Goal: Task Accomplishment & Management: Manage account settings

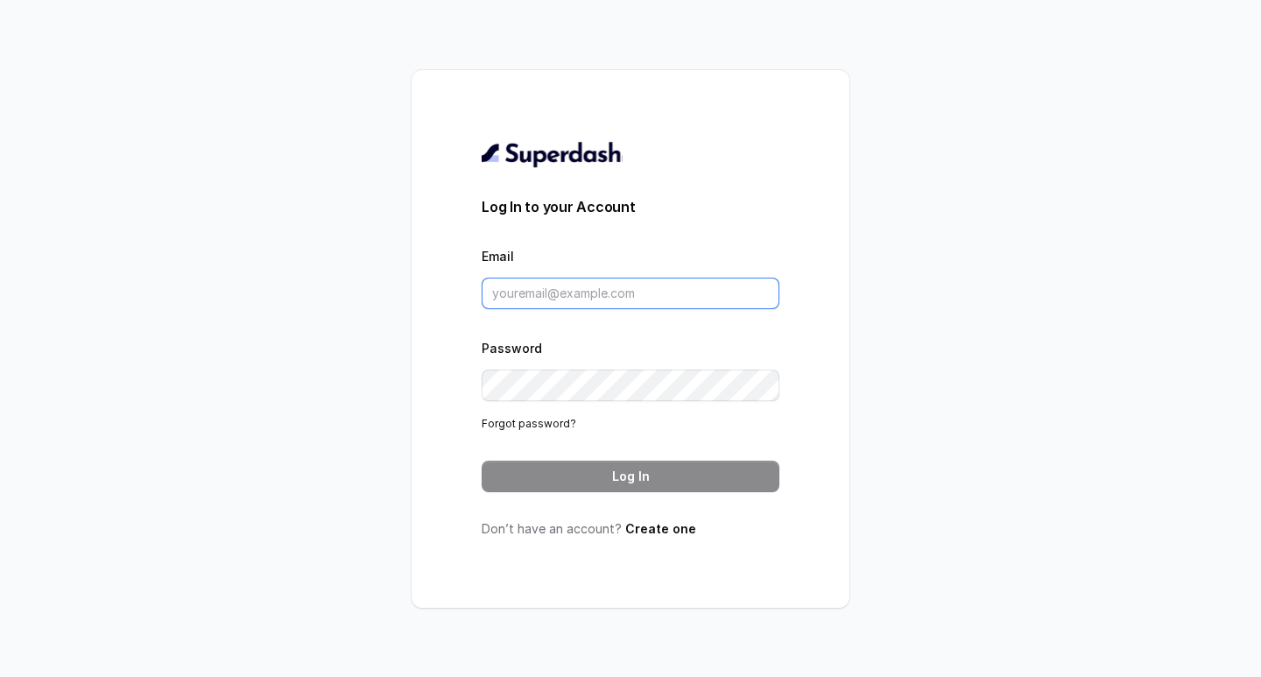
click at [535, 293] on input "Email" at bounding box center [631, 294] width 298 height 32
click at [517, 301] on input "Email" at bounding box center [631, 294] width 298 height 32
click at [523, 279] on input "Email" at bounding box center [631, 294] width 298 height 32
click at [536, 292] on input "Email" at bounding box center [631, 294] width 298 height 32
click at [535, 289] on input "Email" at bounding box center [631, 294] width 298 height 32
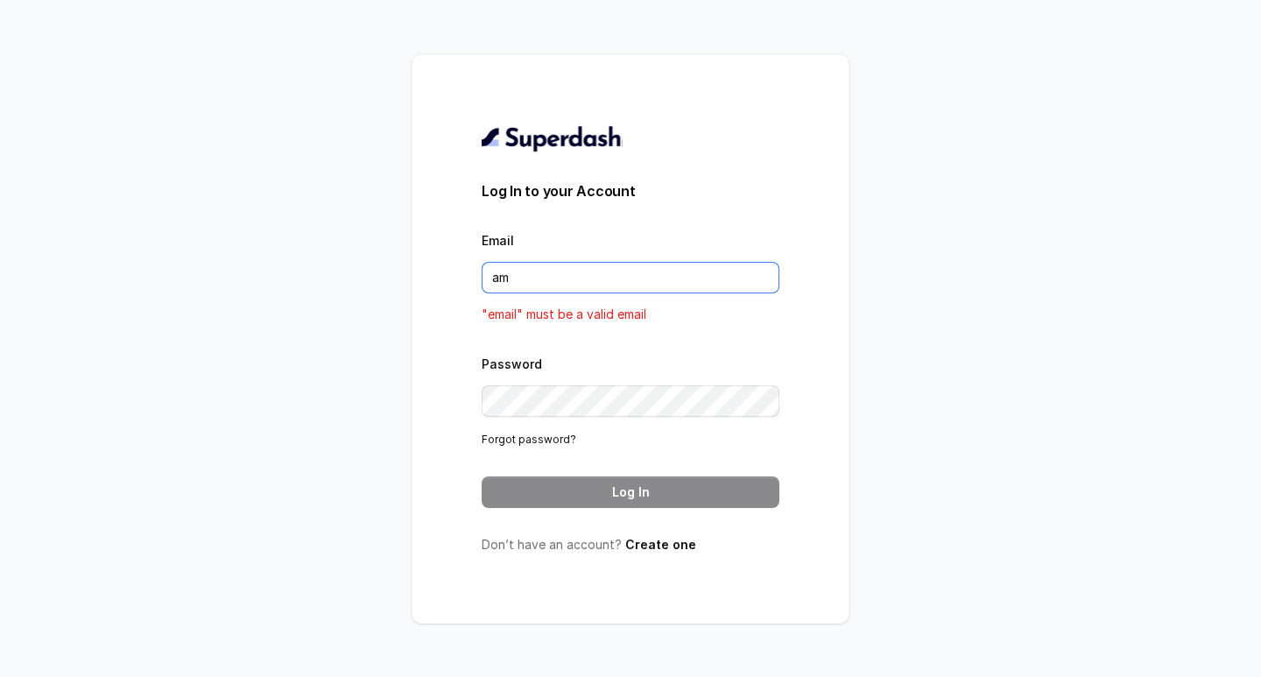
type input "a"
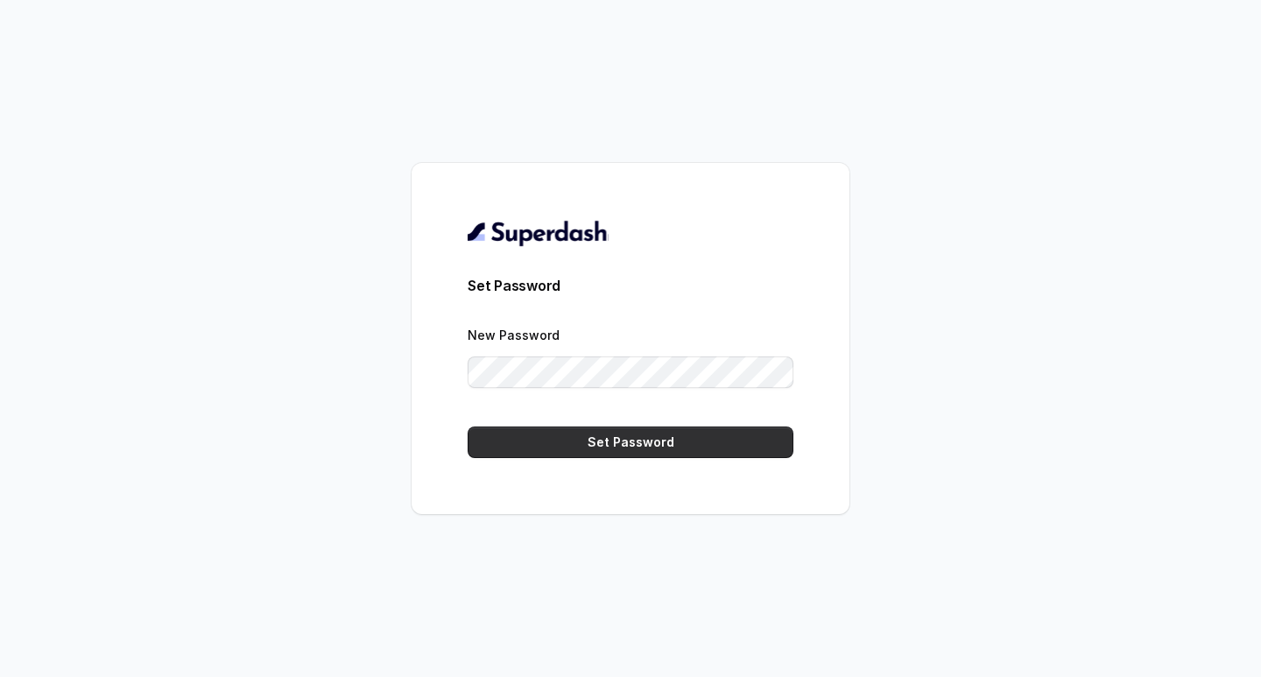
click at [666, 442] on button "Set Password" at bounding box center [631, 443] width 326 height 32
click at [425, 364] on div "Set Password New Password Set Password" at bounding box center [631, 338] width 438 height 351
click at [597, 451] on button "Set Password" at bounding box center [631, 443] width 326 height 32
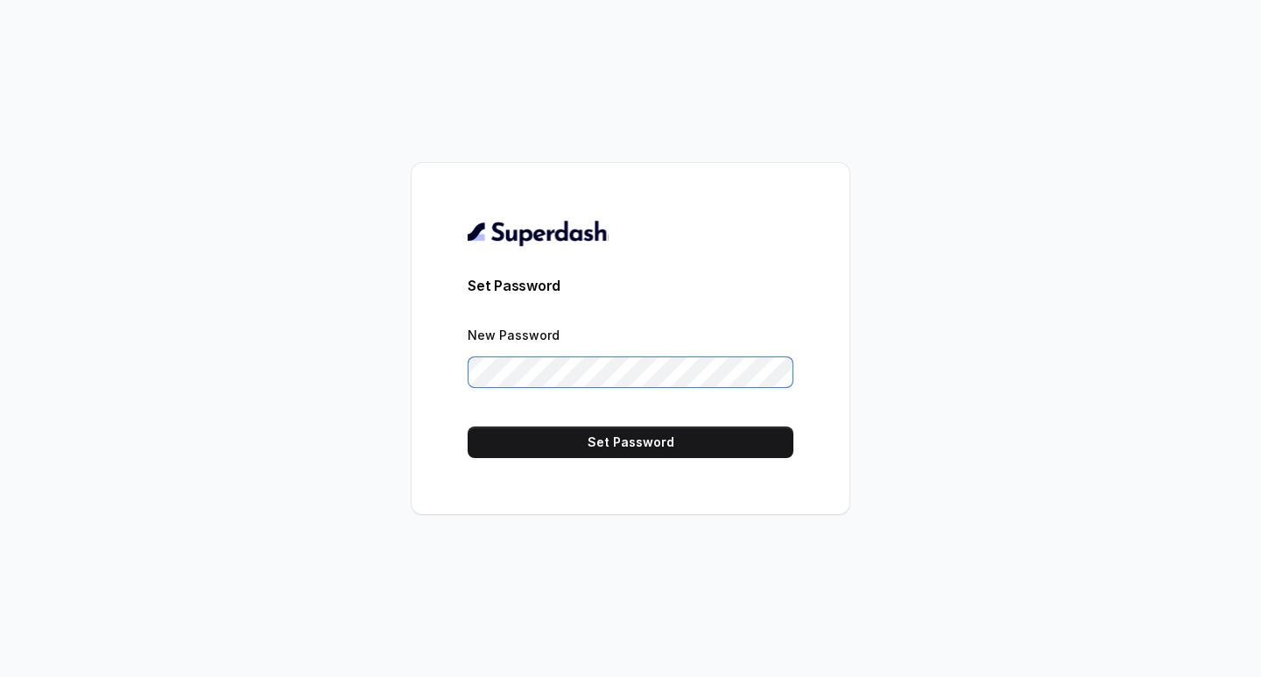
click at [413, 362] on div "Set Password New Password Set Password" at bounding box center [631, 338] width 438 height 351
click at [677, 426] on form "Set Password New Password Set Password" at bounding box center [631, 366] width 326 height 183
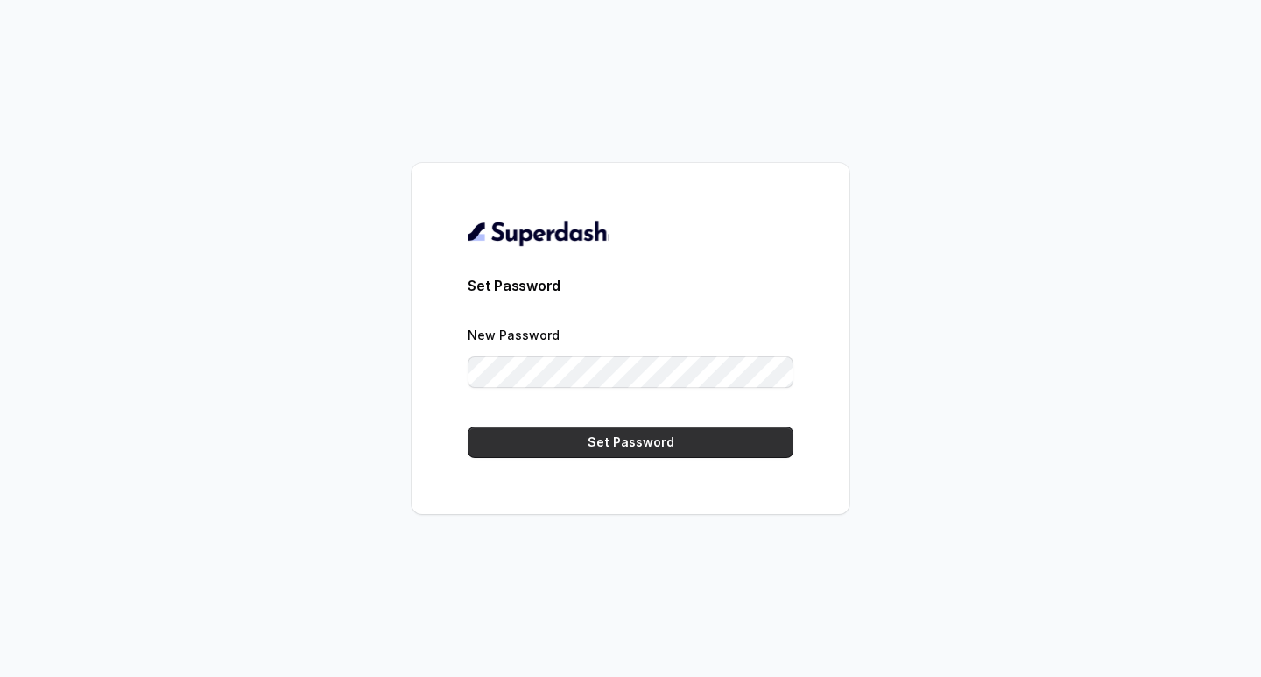
click at [672, 435] on button "Set Password" at bounding box center [631, 443] width 326 height 32
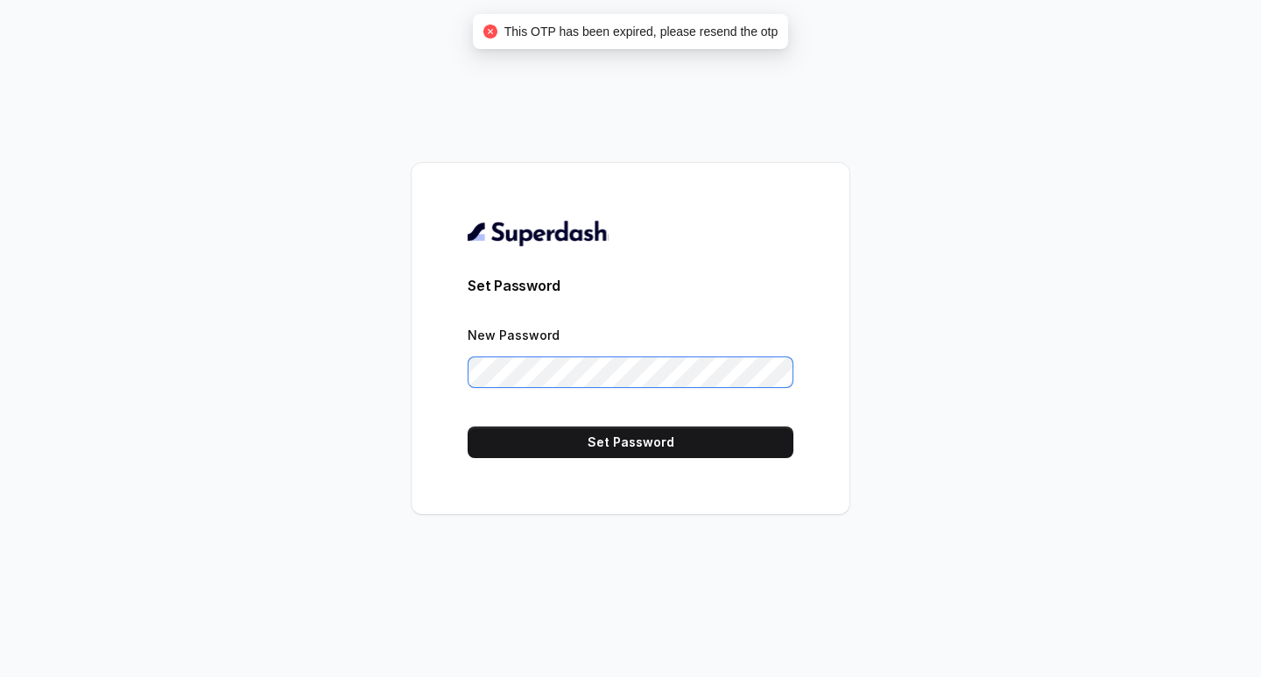
click at [406, 397] on div "Set Password New Password Set Password" at bounding box center [630, 338] width 1261 height 677
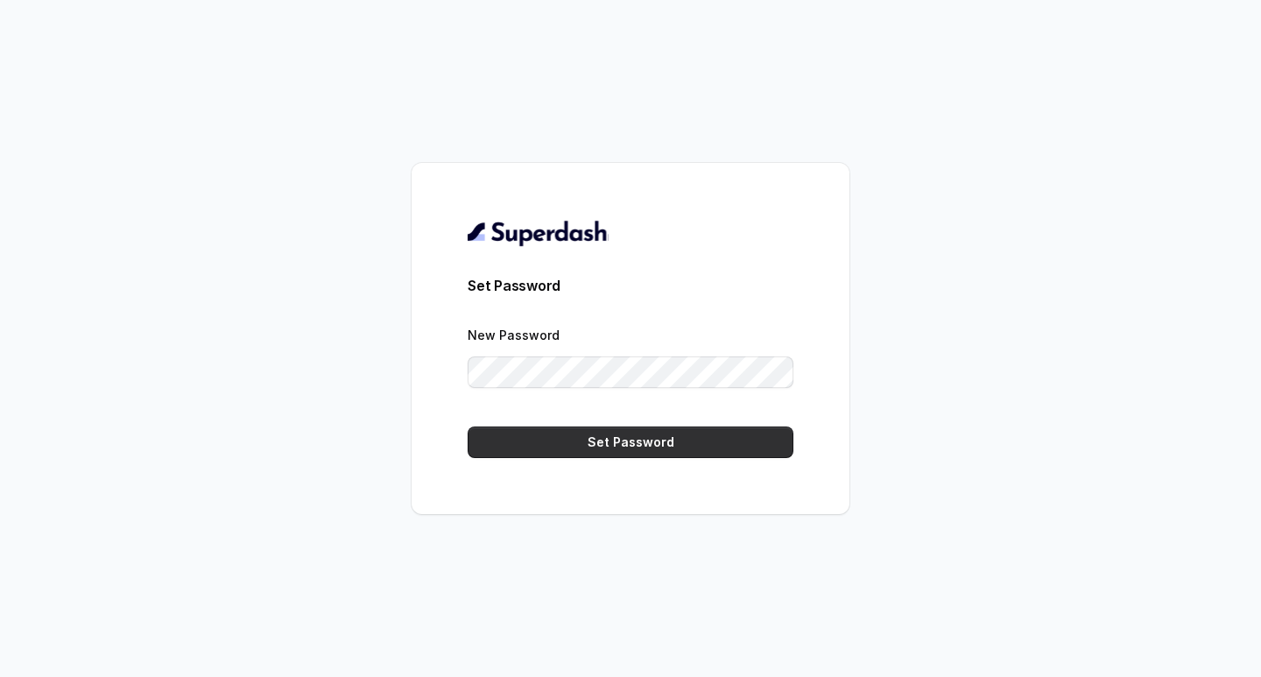
click at [578, 450] on button "Set Password" at bounding box center [631, 443] width 326 height 32
click at [604, 442] on button "Set Password" at bounding box center [631, 443] width 326 height 32
click at [626, 448] on button "Set Password" at bounding box center [631, 443] width 326 height 32
click at [670, 444] on button "Set Password" at bounding box center [631, 443] width 326 height 32
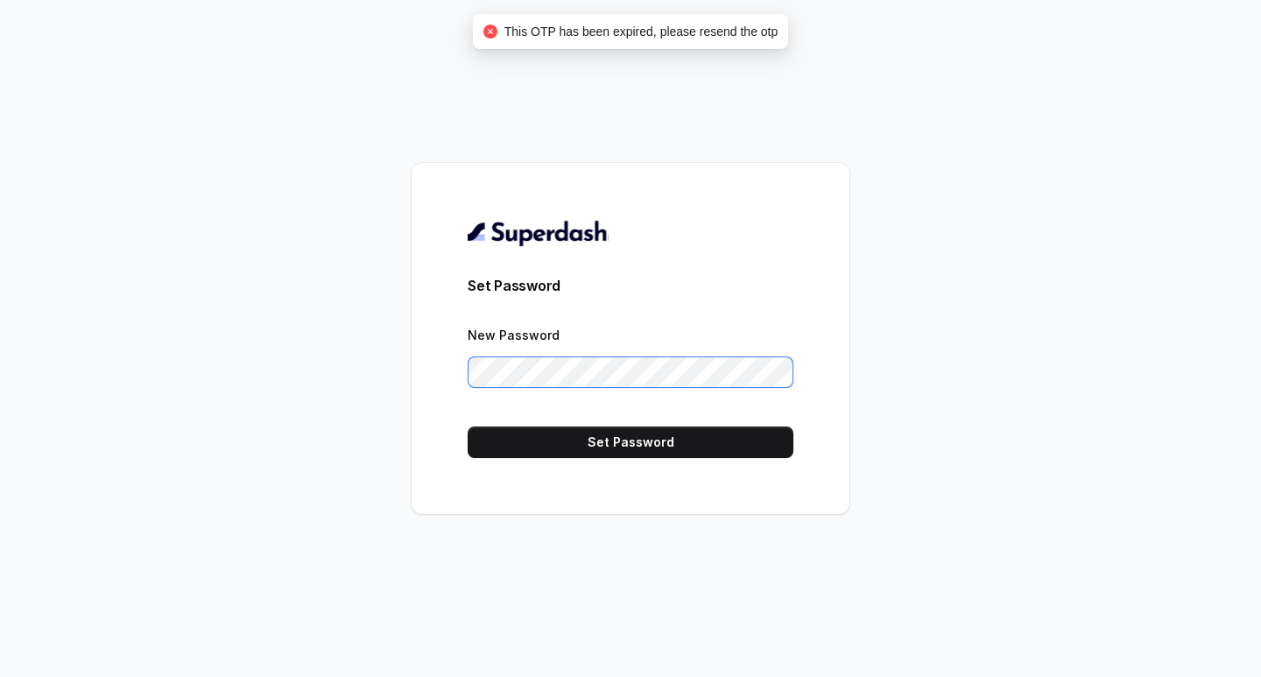
click at [427, 377] on div "Set Password New Password Set Password" at bounding box center [631, 338] width 438 height 351
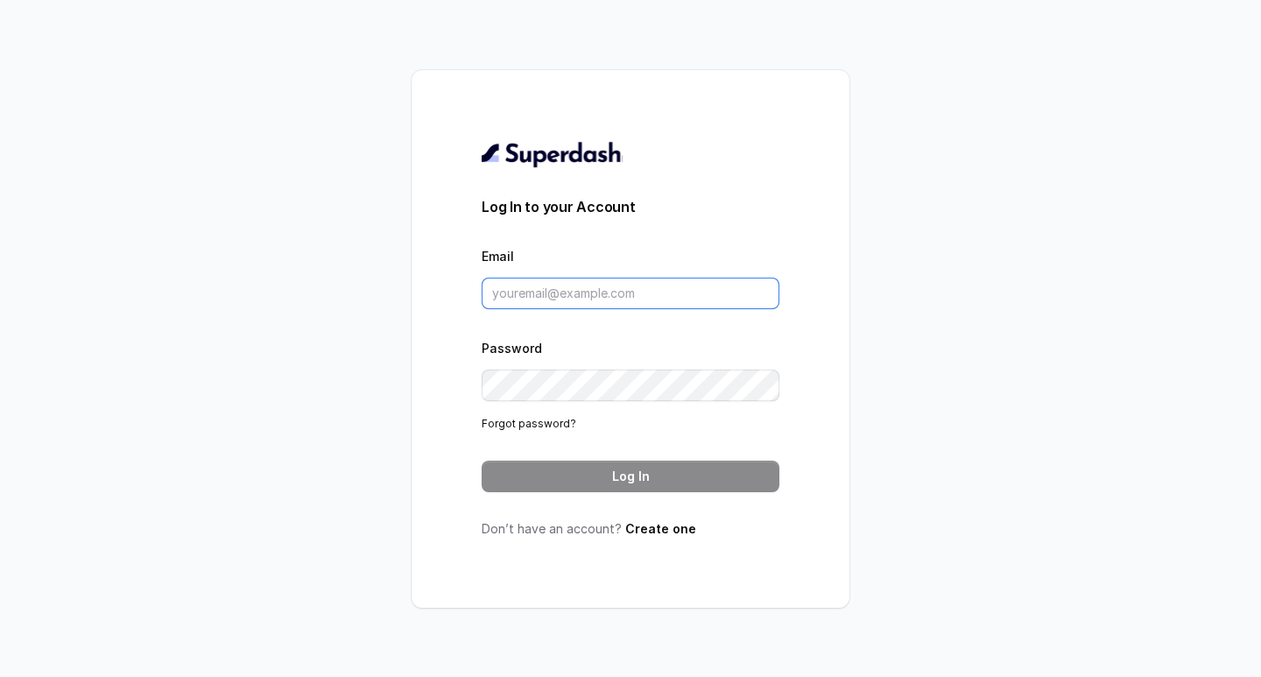
click at [531, 296] on input "Email" at bounding box center [631, 294] width 298 height 32
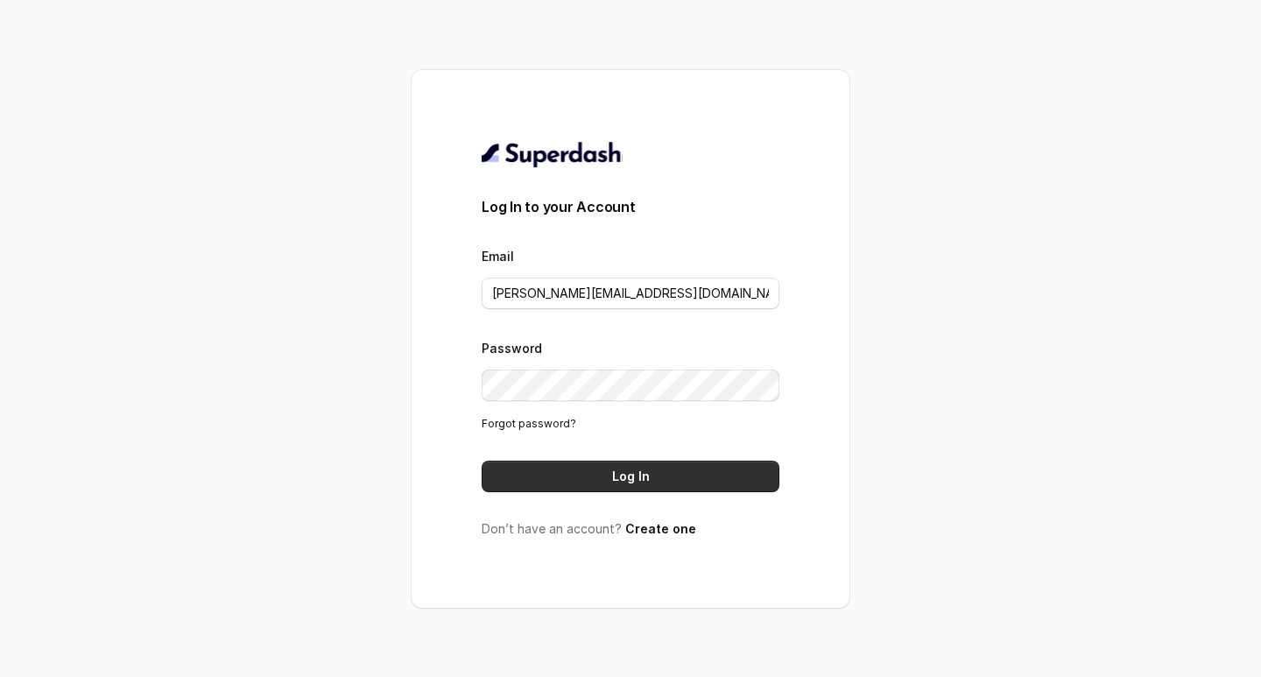
click at [649, 477] on button "Log In" at bounding box center [631, 477] width 298 height 32
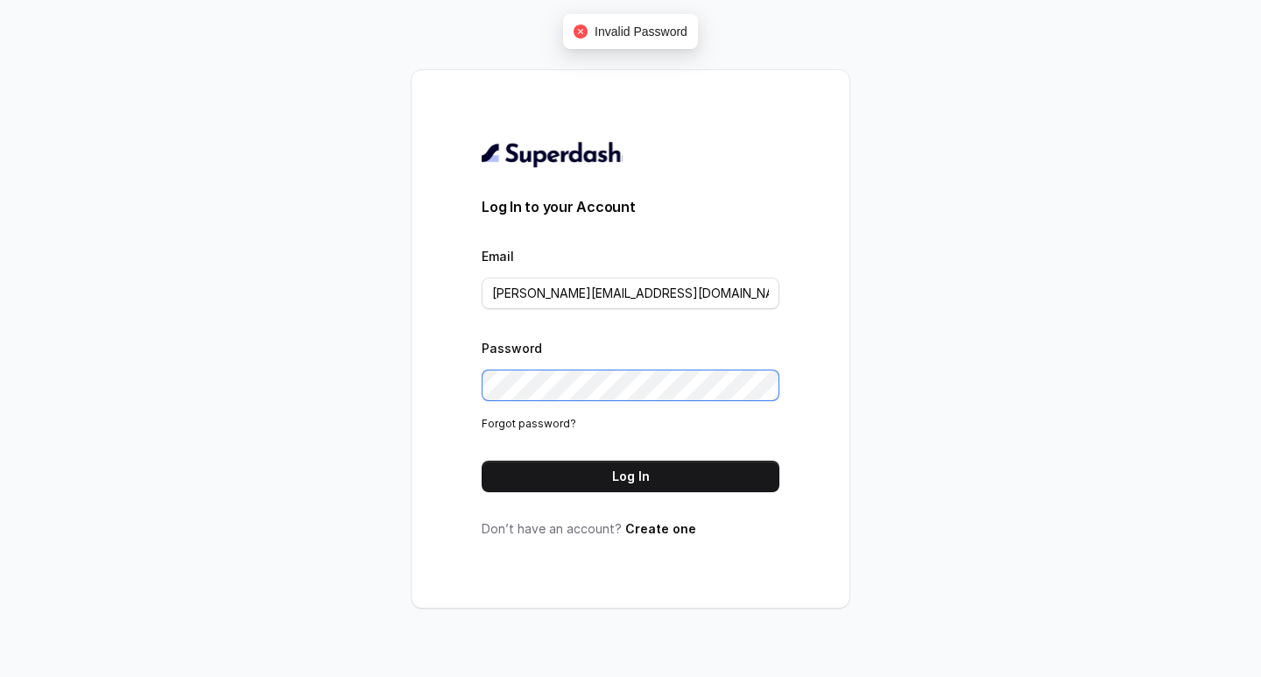
click at [419, 389] on div "Log In to your Account Email [PERSON_NAME][EMAIL_ADDRESS][DOMAIN_NAME] Password…" at bounding box center [631, 339] width 438 height 538
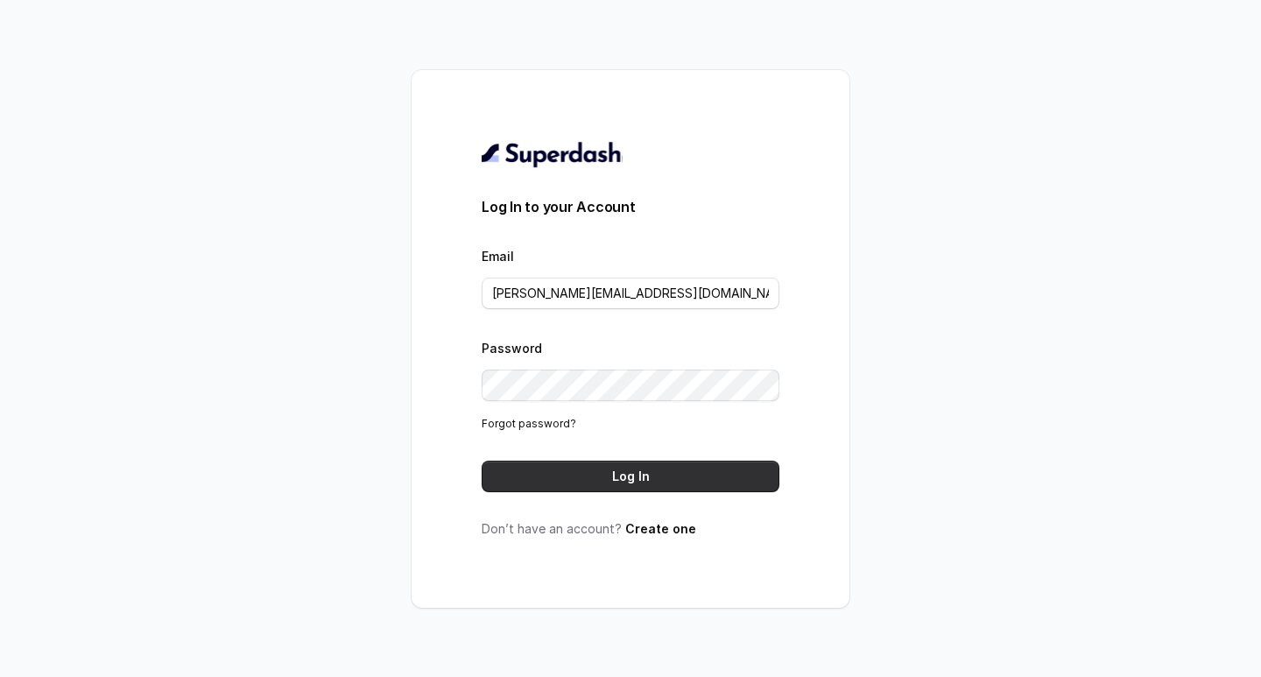
click at [643, 484] on button "Log In" at bounding box center [631, 477] width 298 height 32
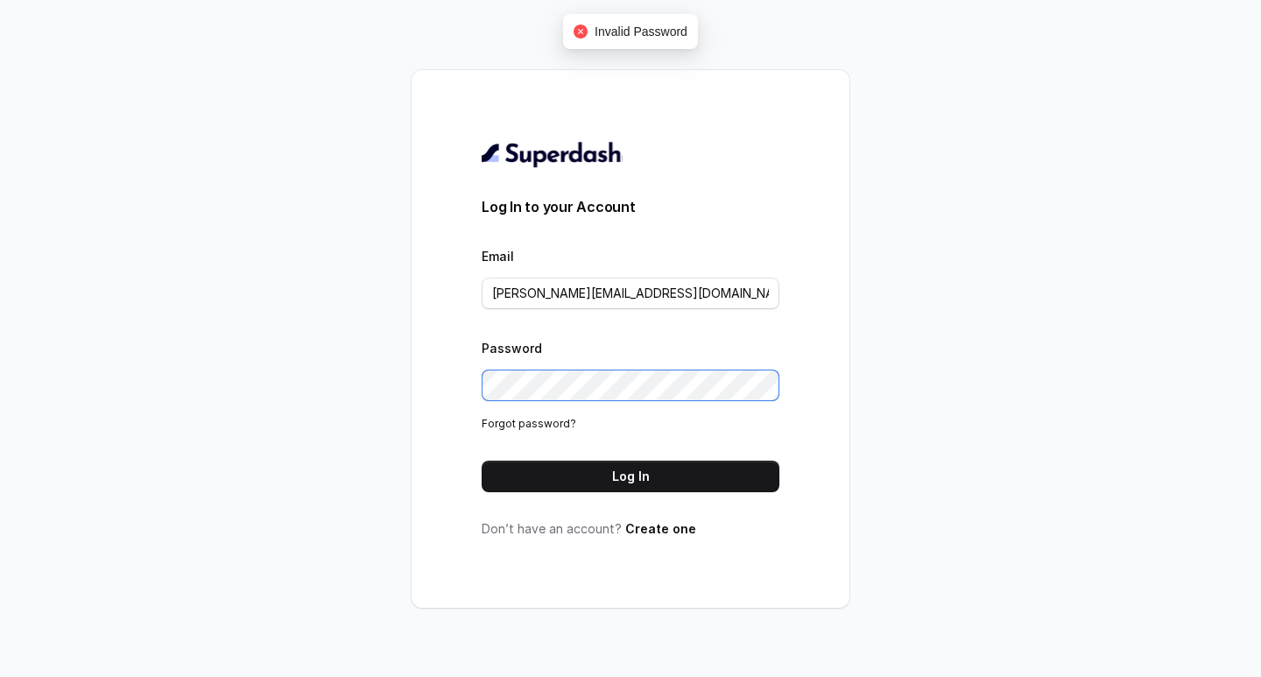
click at [438, 387] on div "Log In to your Account Email [PERSON_NAME][EMAIL_ADDRESS][DOMAIN_NAME] Password…" at bounding box center [631, 339] width 438 height 538
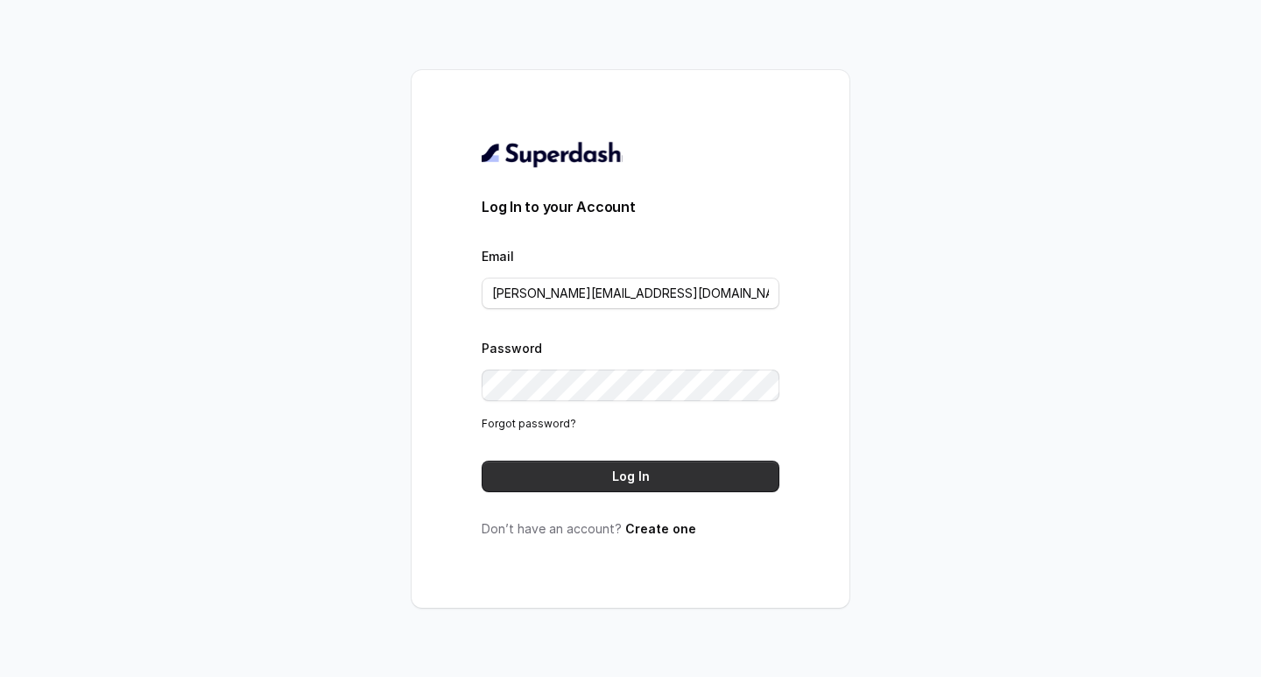
click at [594, 470] on button "Log In" at bounding box center [631, 477] width 298 height 32
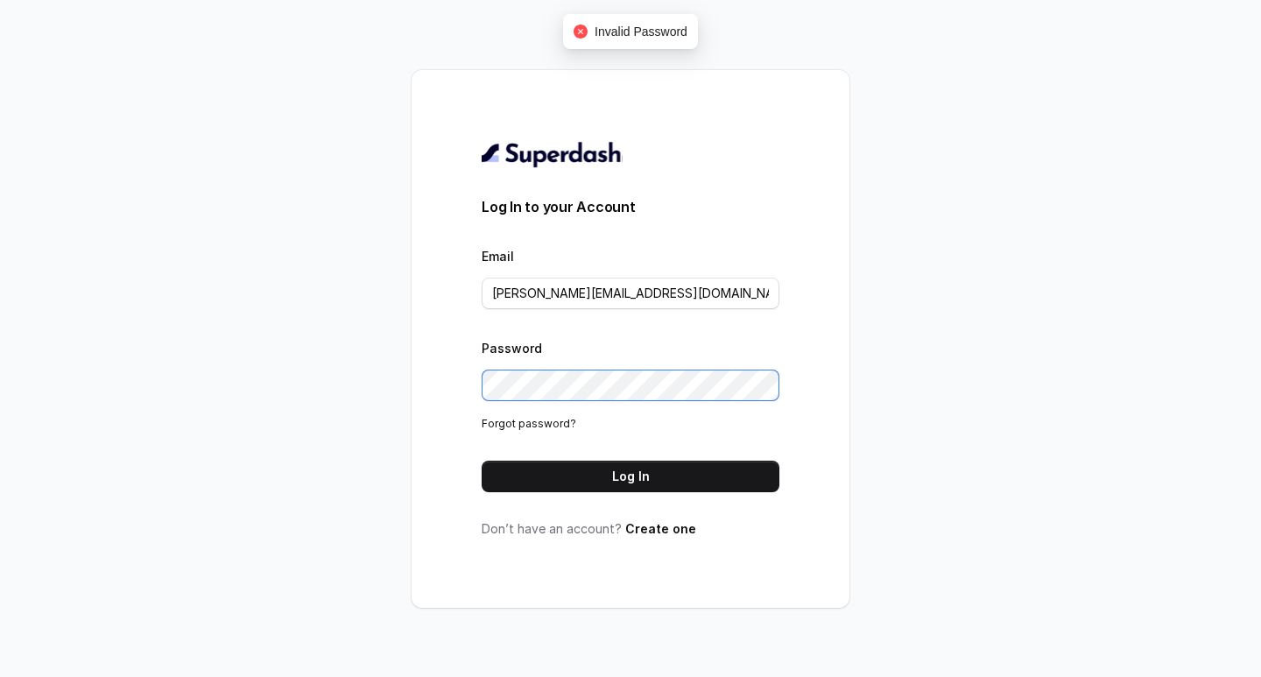
click at [463, 392] on div "Log In to your Account Email [PERSON_NAME][EMAIL_ADDRESS][DOMAIN_NAME] Password…" at bounding box center [631, 339] width 438 height 538
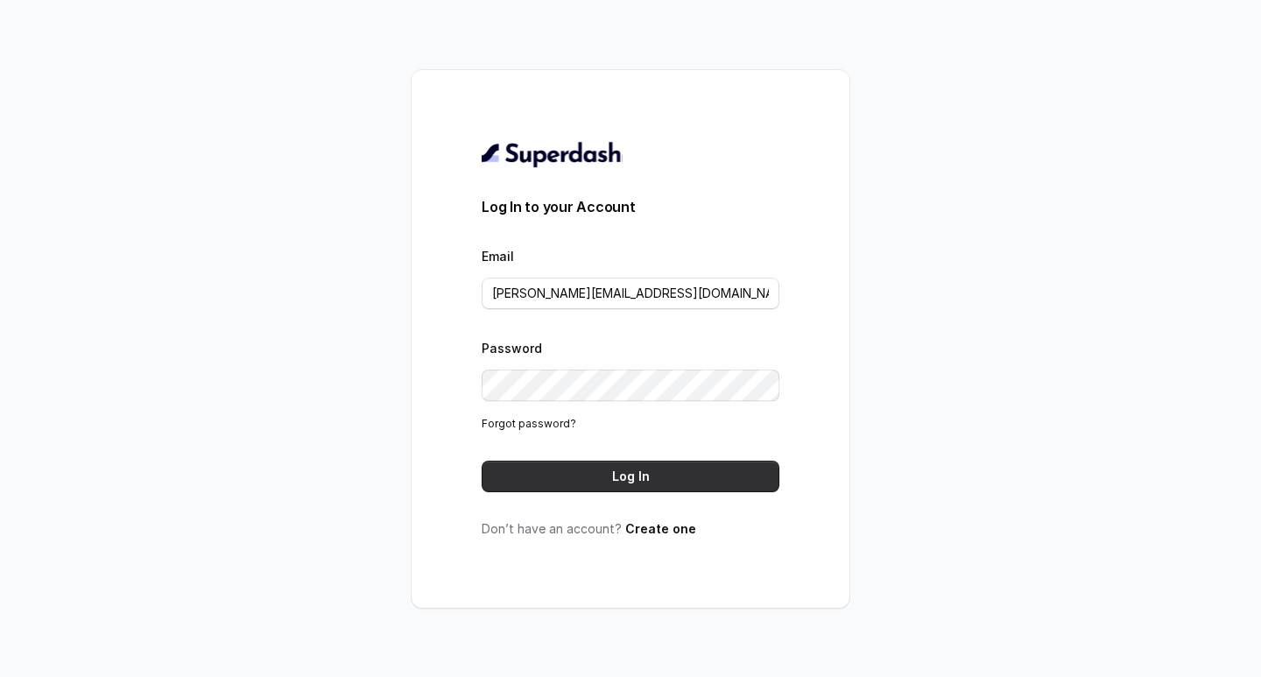
click at [587, 469] on button "Log In" at bounding box center [631, 477] width 298 height 32
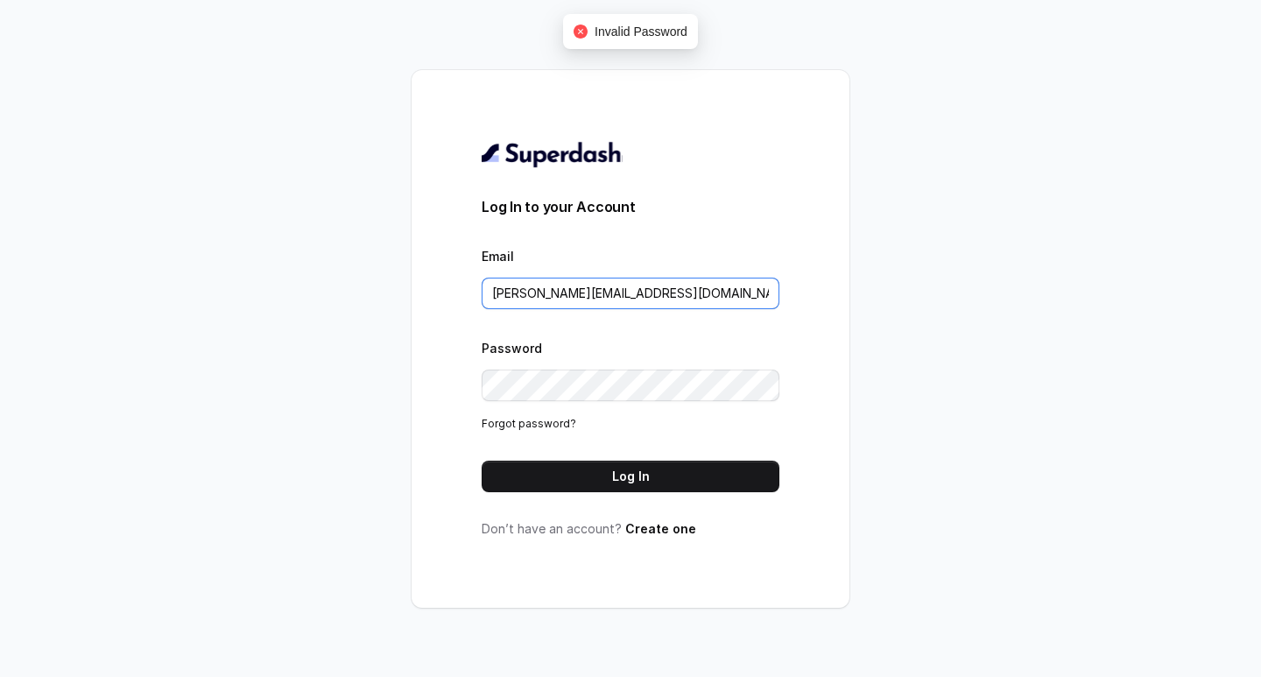
click at [526, 289] on input "[PERSON_NAME][EMAIL_ADDRESS][DOMAIN_NAME]" at bounding box center [631, 294] width 298 height 32
type input "[PERSON_NAME][EMAIL_ADDRESS][DOMAIN_NAME]"
click at [466, 388] on div "Log In to your Account Email salman@convictionhr.com Password Forgot password? …" at bounding box center [631, 339] width 438 height 538
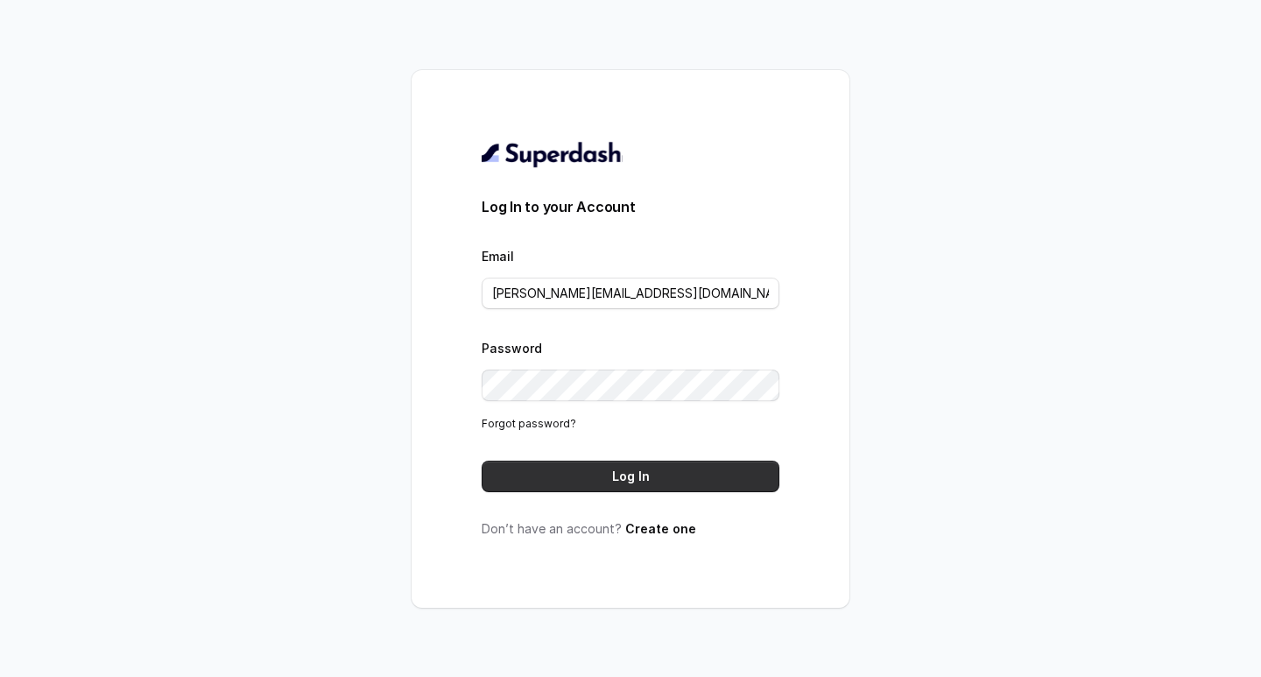
click at [672, 478] on button "Log In" at bounding box center [631, 477] width 298 height 32
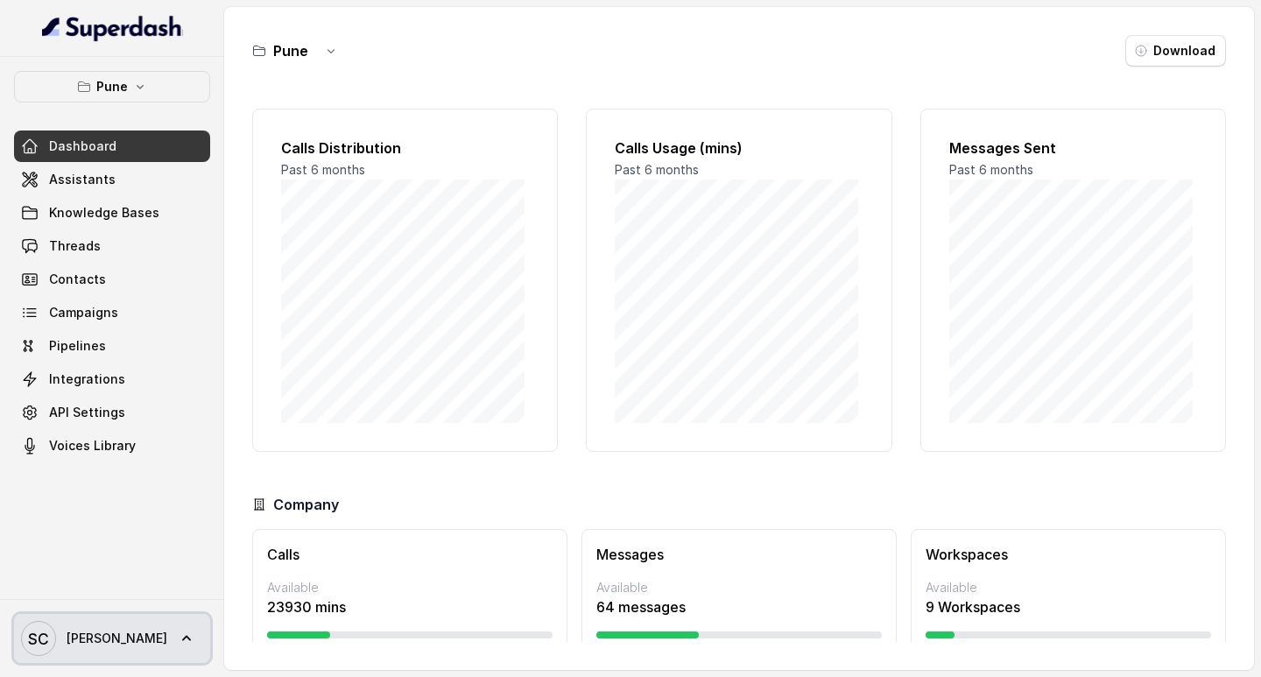
click at [98, 653] on span "SC [PERSON_NAME]" at bounding box center [94, 638] width 146 height 35
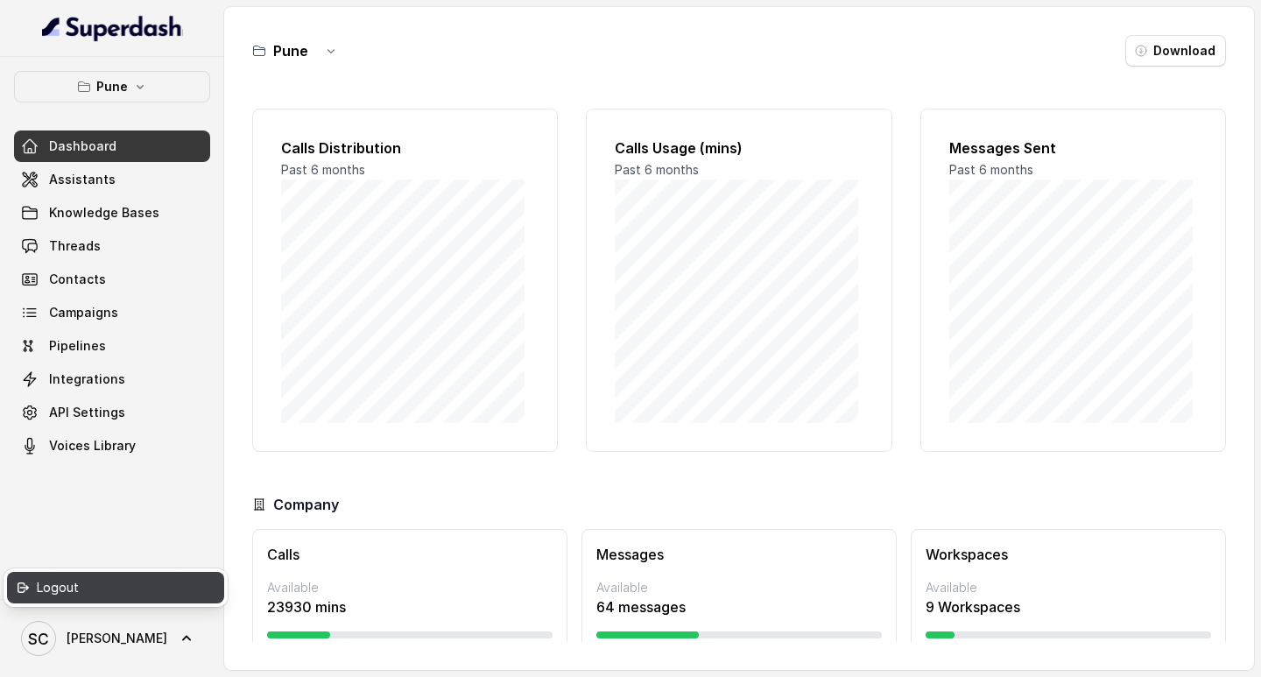
click at [90, 594] on div "Logout" at bounding box center [111, 587] width 149 height 21
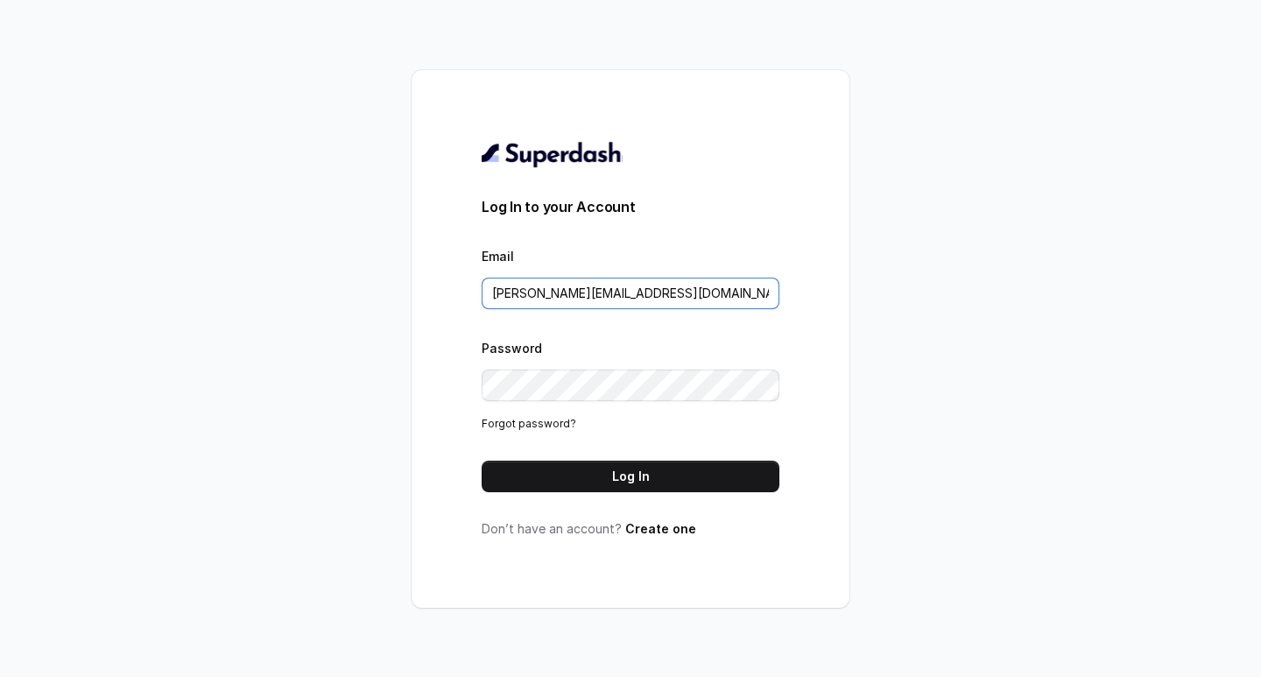
click at [532, 295] on input "[PERSON_NAME][EMAIL_ADDRESS][DOMAIN_NAME]" at bounding box center [631, 294] width 298 height 32
type input "[PERSON_NAME][EMAIL_ADDRESS][DOMAIN_NAME]"
click at [473, 401] on div "Log In to your Account Email [PERSON_NAME][EMAIL_ADDRESS][DOMAIN_NAME] Password…" at bounding box center [631, 339] width 438 height 538
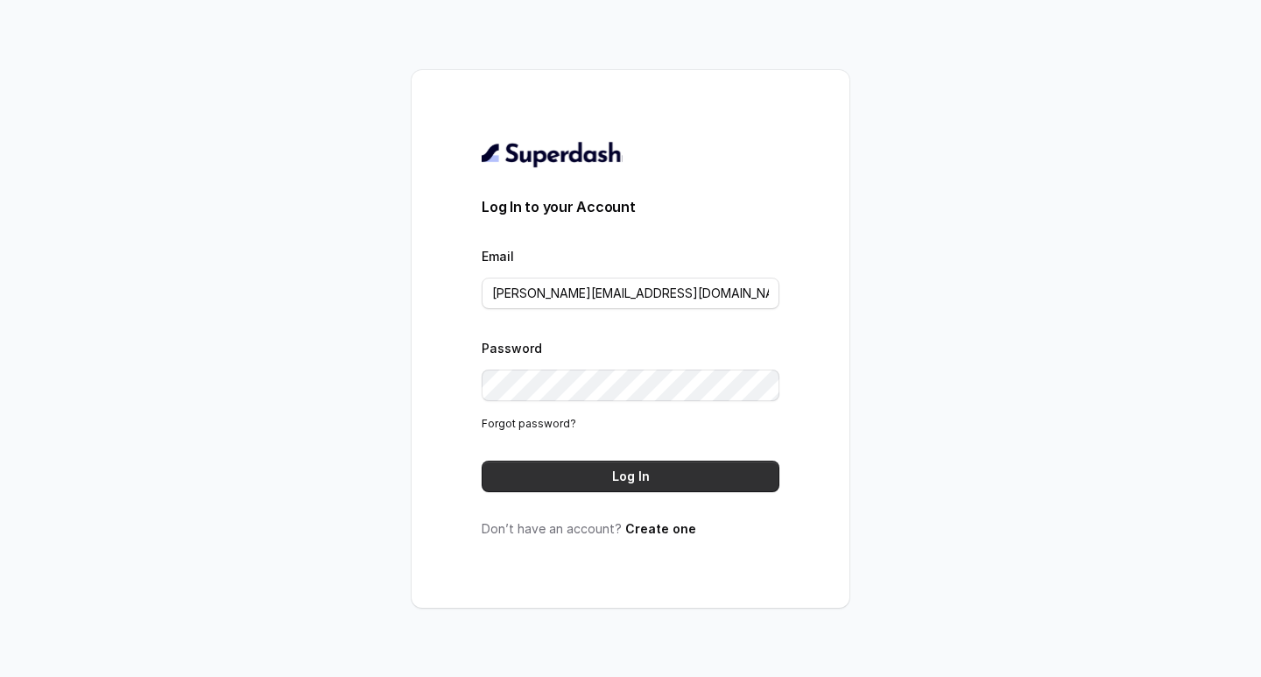
click at [649, 482] on button "Log In" at bounding box center [631, 477] width 298 height 32
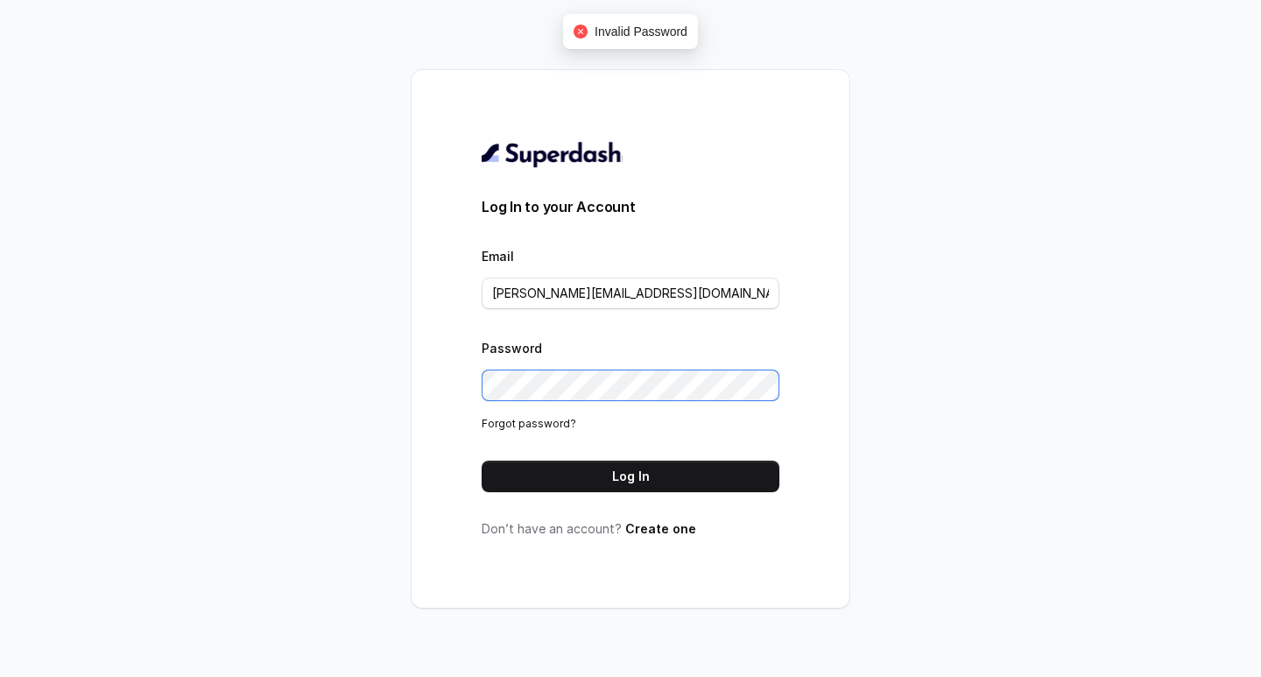
click at [370, 387] on div "Log In to your Account Email [PERSON_NAME][EMAIL_ADDRESS][DOMAIN_NAME] Password…" at bounding box center [630, 338] width 1261 height 677
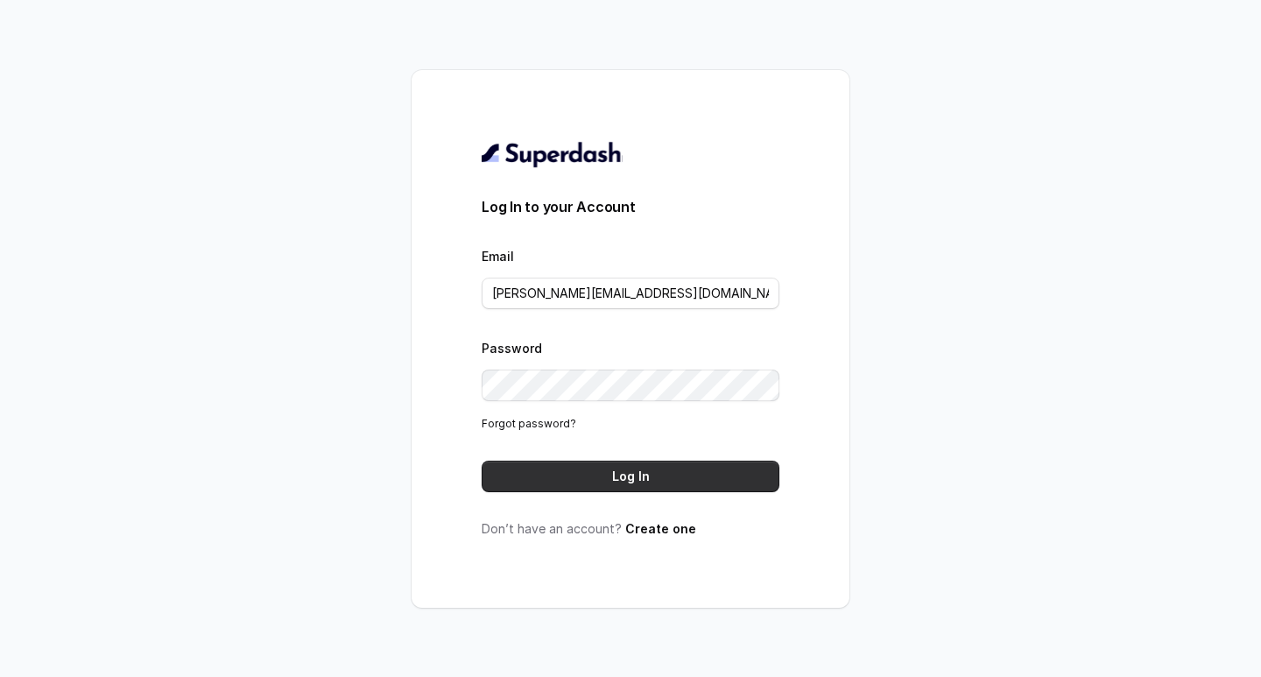
click at [672, 490] on button "Log In" at bounding box center [631, 477] width 298 height 32
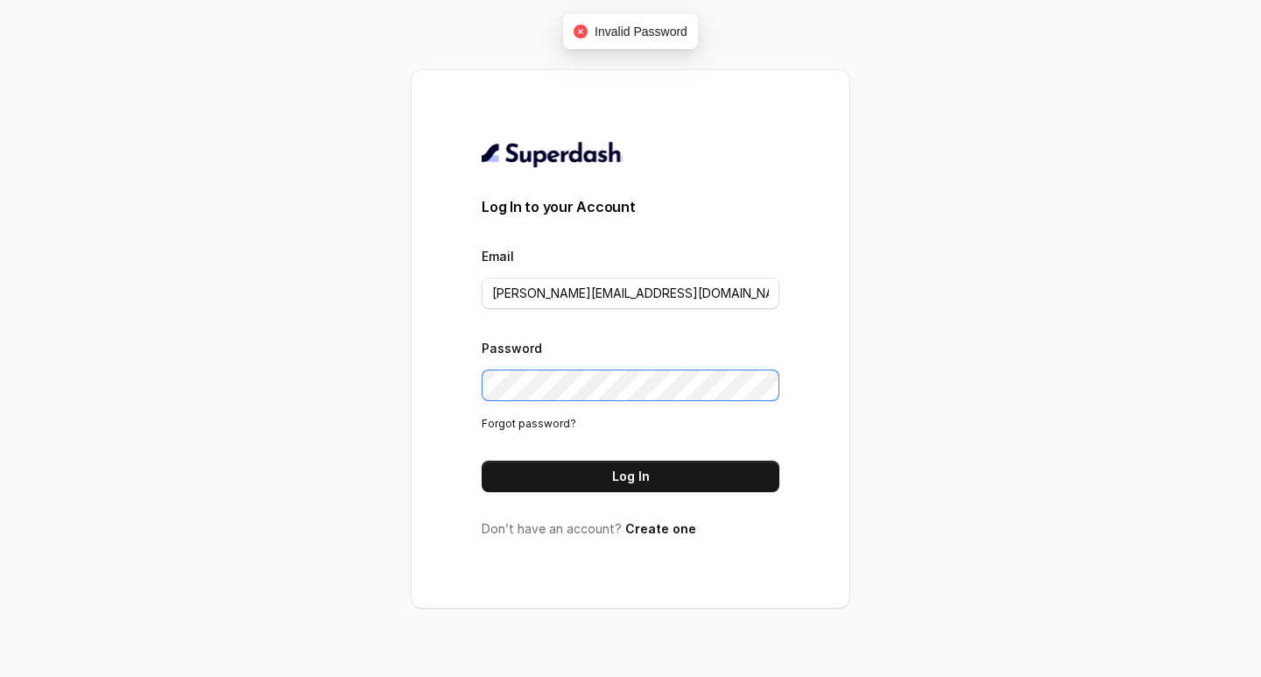
click at [437, 420] on div "Log In to your Account Email [PERSON_NAME][EMAIL_ADDRESS][DOMAIN_NAME] Password…" at bounding box center [631, 339] width 438 height 538
drag, startPoint x: 595, startPoint y: 492, endPoint x: 611, endPoint y: 484, distance: 18.8
click at [601, 490] on div "Log In to your Account Email [PERSON_NAME][EMAIL_ADDRESS][DOMAIN_NAME] Password…" at bounding box center [631, 339] width 298 height 398
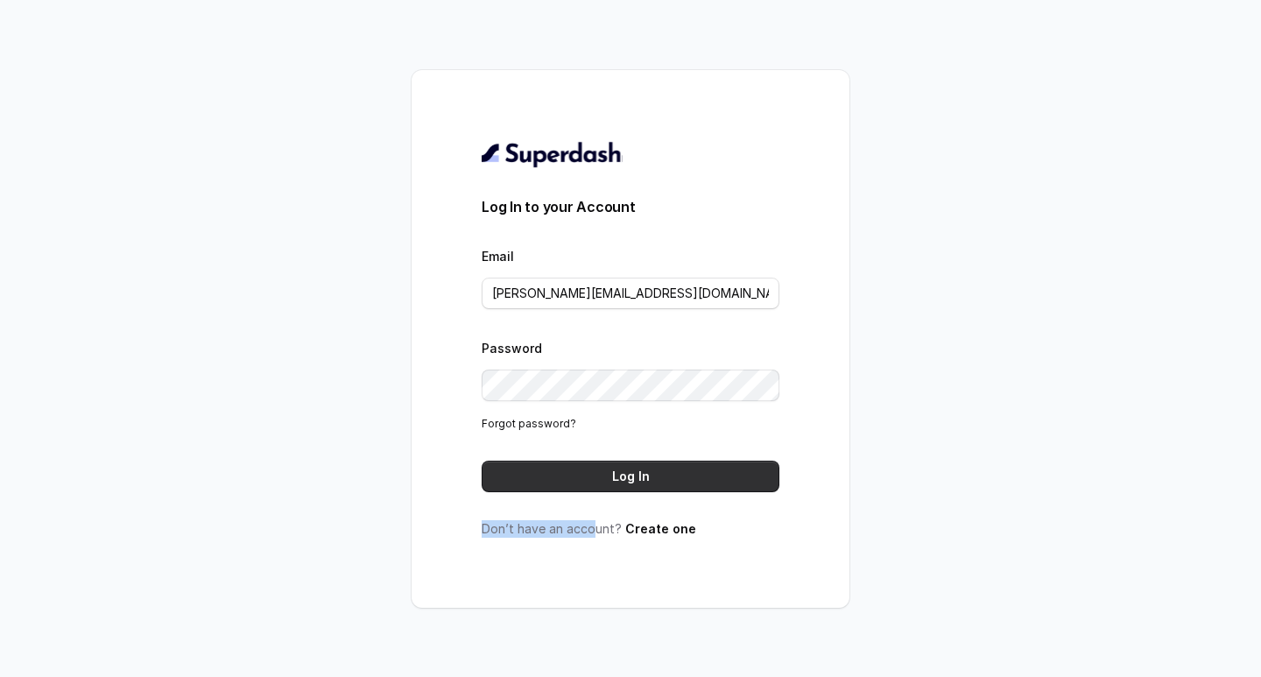
click at [616, 478] on button "Log In" at bounding box center [631, 477] width 298 height 32
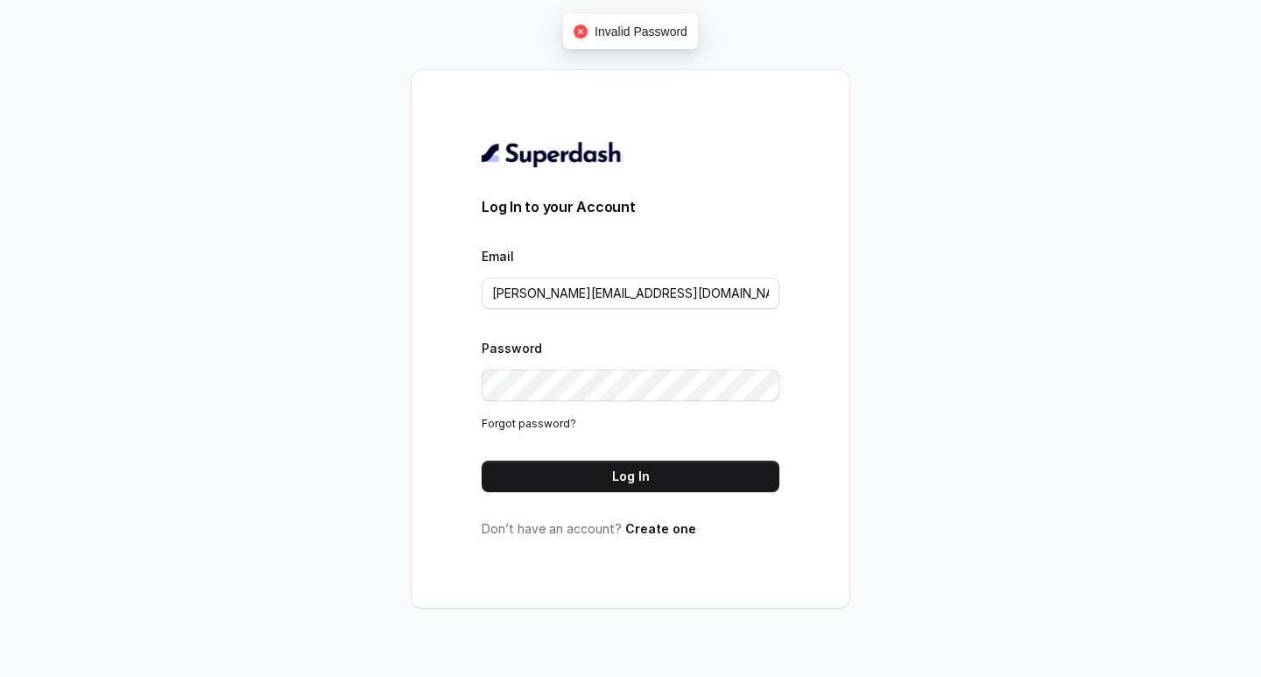
drag, startPoint x: 1062, startPoint y: 237, endPoint x: 972, endPoint y: 318, distance: 121.0
click at [1058, 238] on div "Log In to your Account Email [PERSON_NAME][EMAIL_ADDRESS][DOMAIN_NAME] Password…" at bounding box center [630, 338] width 1261 height 677
click at [982, 218] on div "Log In to your Account Email [PERSON_NAME][EMAIL_ADDRESS][DOMAIN_NAME] Password…" at bounding box center [630, 338] width 1261 height 677
click at [453, 369] on div "Log In to your Account Email [PERSON_NAME][EMAIL_ADDRESS][DOMAIN_NAME] Password…" at bounding box center [631, 339] width 438 height 538
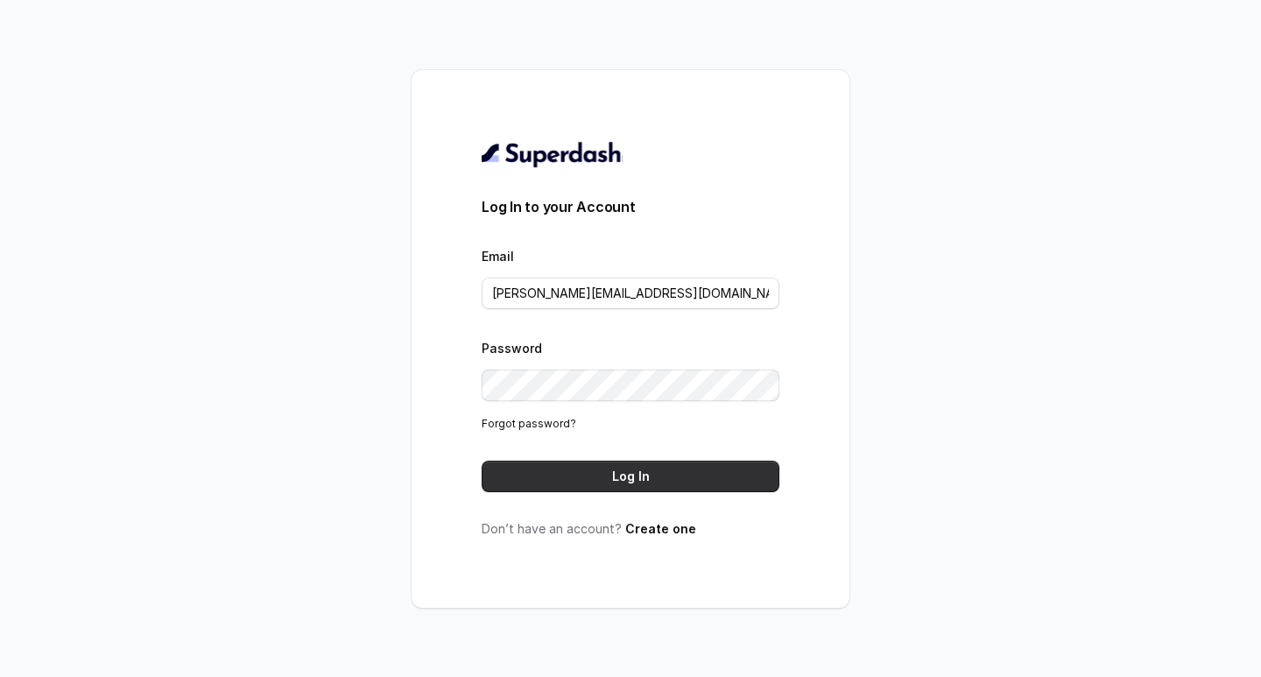
drag, startPoint x: 663, startPoint y: 473, endPoint x: 660, endPoint y: 460, distance: 13.6
click at [660, 465] on button "Log In" at bounding box center [631, 477] width 298 height 32
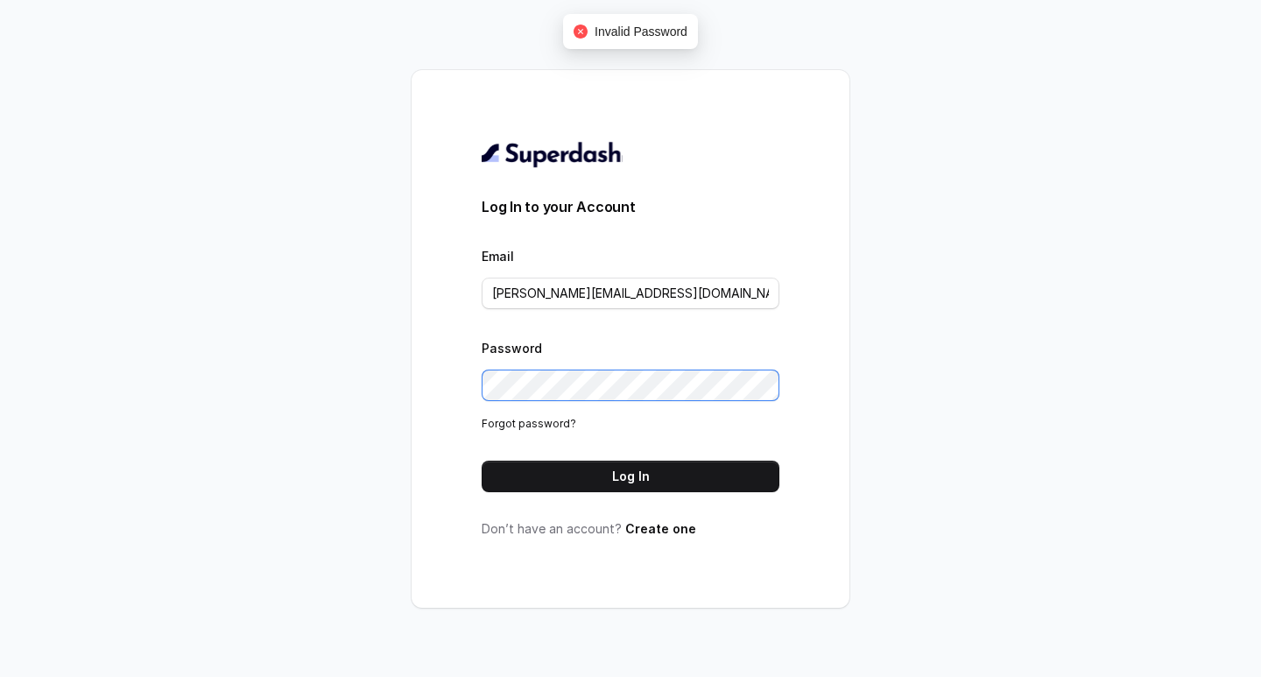
click at [477, 374] on div "Log In to your Account Email [PERSON_NAME][EMAIL_ADDRESS][DOMAIN_NAME] Password…" at bounding box center [631, 339] width 438 height 538
click at [505, 428] on link "Forgot password?" at bounding box center [529, 423] width 95 height 13
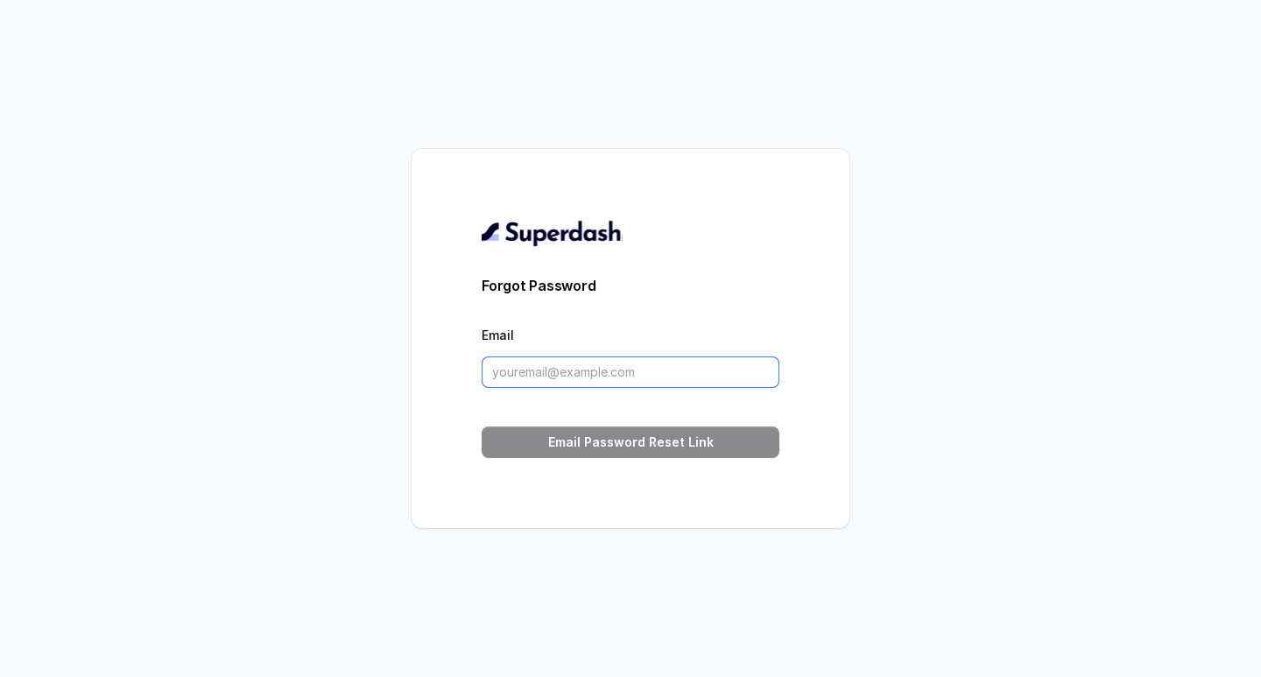
click at [522, 376] on input "Email" at bounding box center [631, 373] width 298 height 32
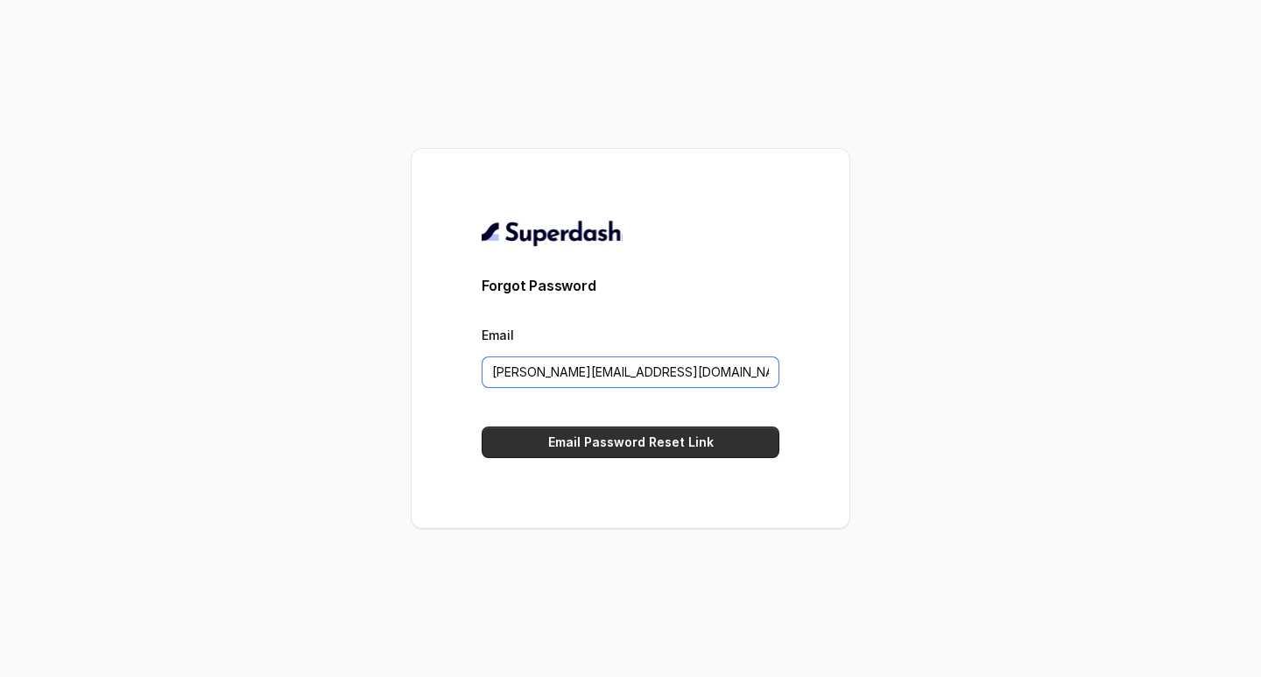
type input "[PERSON_NAME][EMAIL_ADDRESS][DOMAIN_NAME]"
click at [599, 437] on button "Email Password Reset Link" at bounding box center [631, 443] width 298 height 32
click at [707, 447] on button "Email Password Reset Link" at bounding box center [631, 443] width 298 height 32
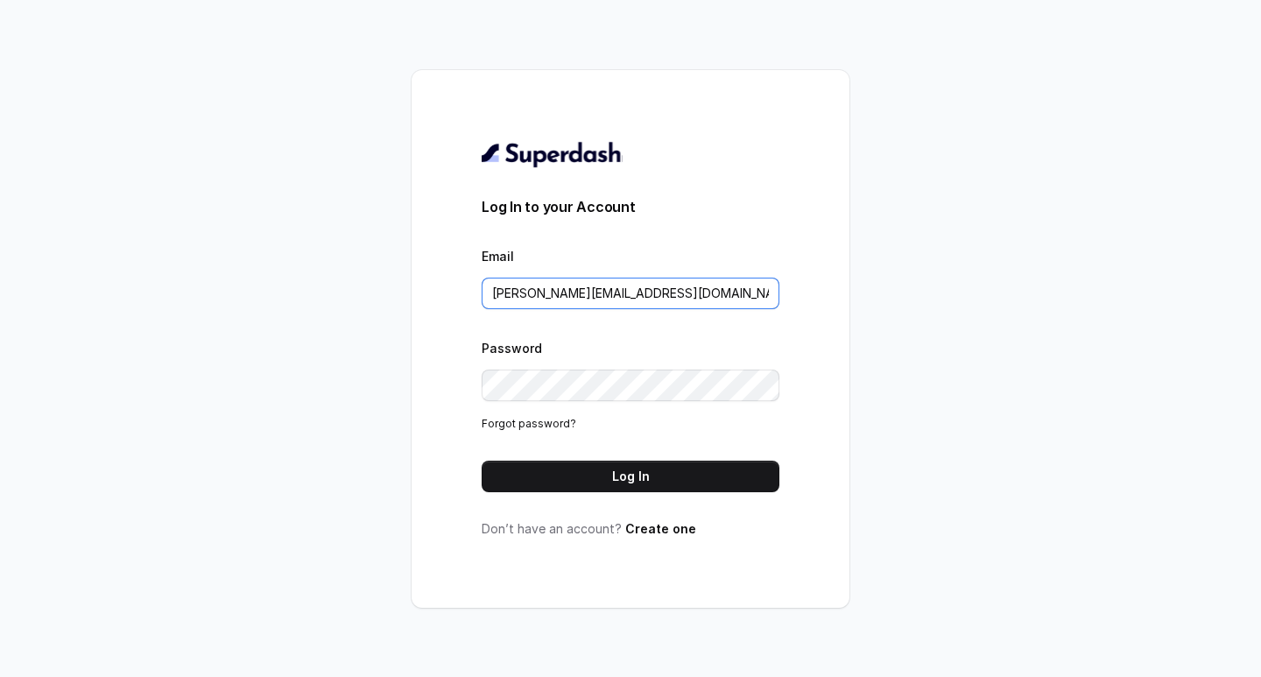
click at [533, 285] on input "[PERSON_NAME][EMAIL_ADDRESS][DOMAIN_NAME]" at bounding box center [631, 294] width 298 height 32
type input "[PERSON_NAME][EMAIL_ADDRESS][DOMAIN_NAME]"
click at [419, 373] on div "Log In to your Account Email [PERSON_NAME][EMAIL_ADDRESS][DOMAIN_NAME] Password…" at bounding box center [631, 339] width 438 height 538
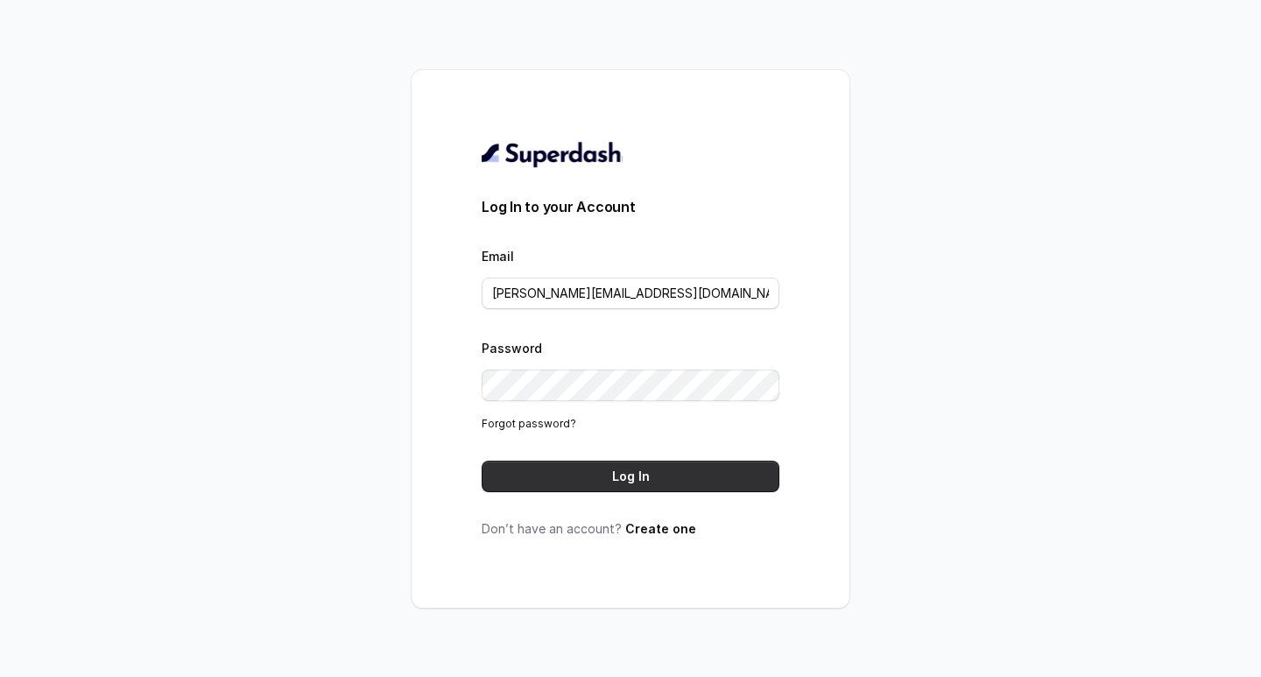
click at [709, 466] on button "Log In" at bounding box center [631, 477] width 298 height 32
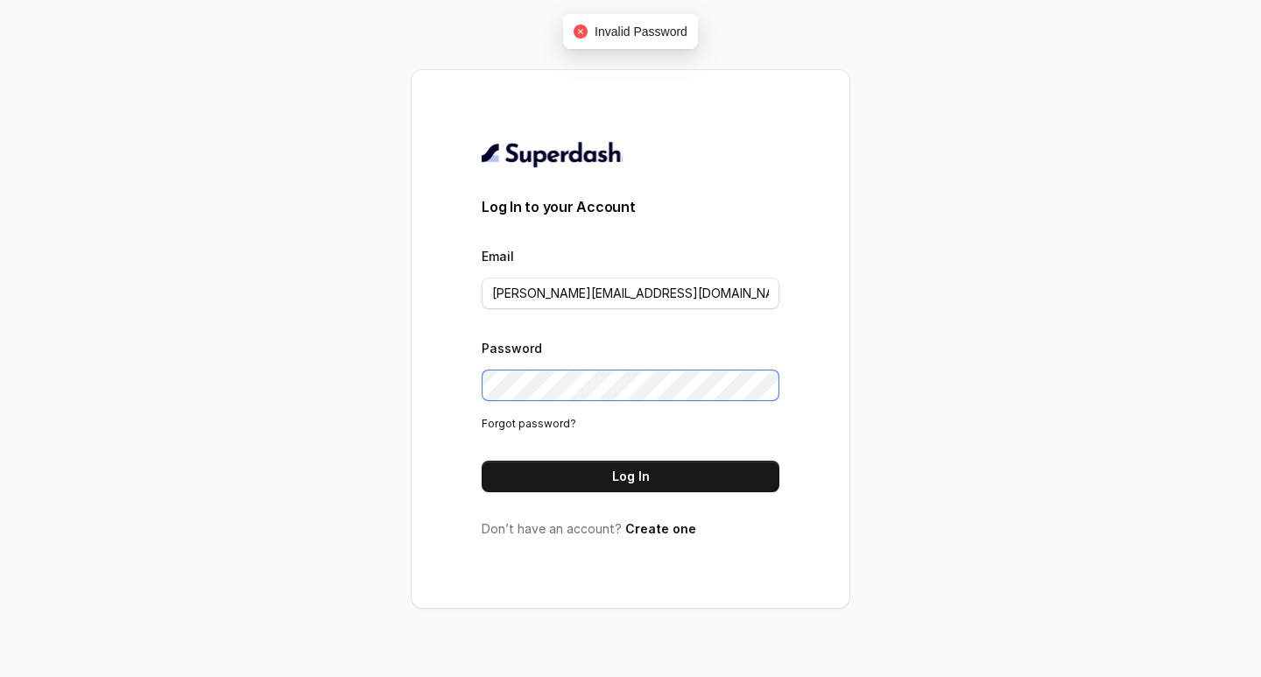
click at [452, 388] on div "Log In to your Account Email [PERSON_NAME][EMAIL_ADDRESS][DOMAIN_NAME] Password…" at bounding box center [631, 339] width 438 height 538
